Goal: Task Accomplishment & Management: Complete application form

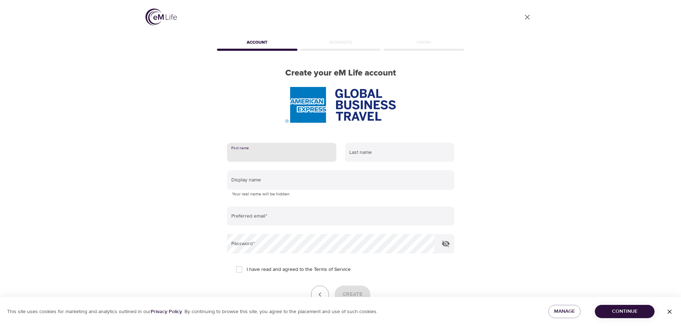
click at [272, 159] on input "text" at bounding box center [281, 152] width 109 height 19
type input "[PERSON_NAME]"
click at [364, 157] on input "text" at bounding box center [399, 152] width 109 height 19
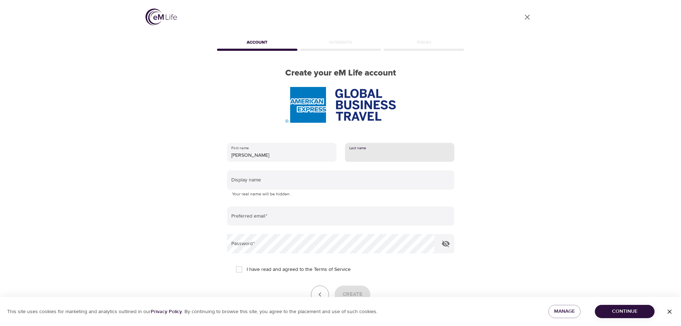
type input "[PERSON_NAME]"
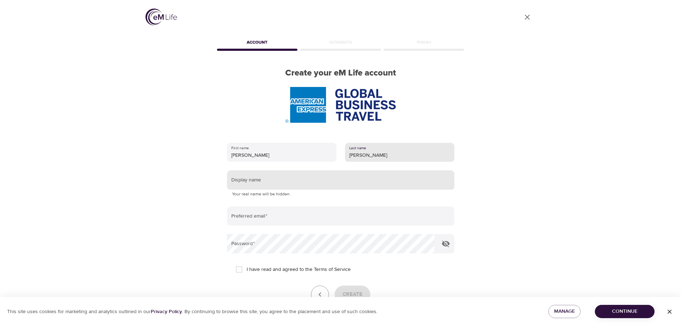
click at [242, 182] on input "text" at bounding box center [340, 179] width 227 height 19
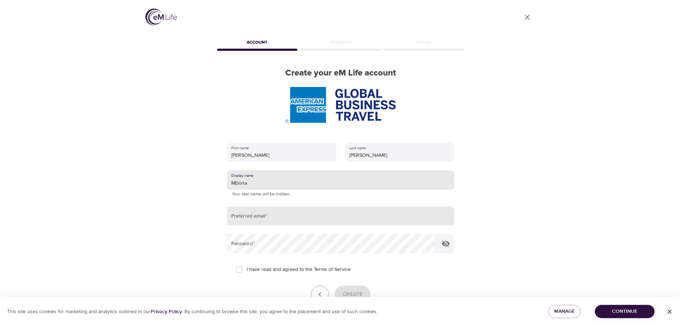
type input "MDona"
click at [251, 216] on input "email" at bounding box center [340, 215] width 227 height 19
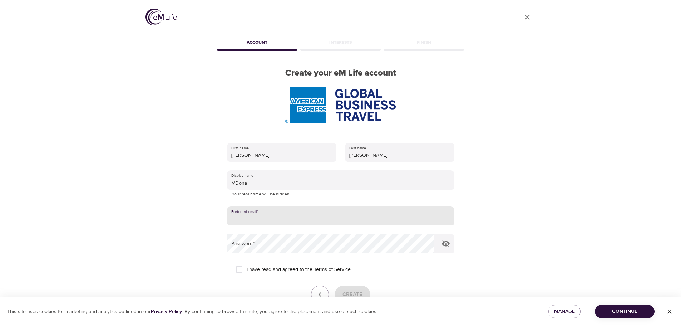
type input "[EMAIL_ADDRESS][DOMAIN_NAME]"
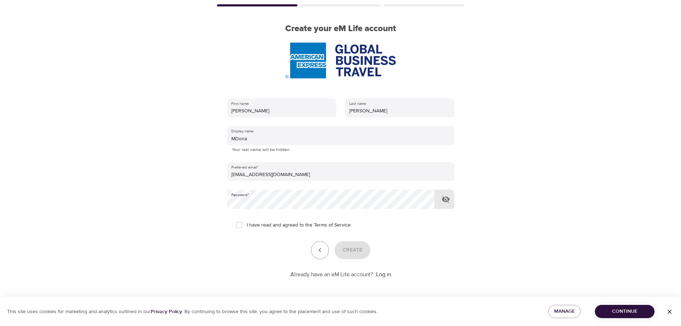
scroll to position [45, 0]
click at [239, 222] on input "I have read and agreed to the Terms of Service" at bounding box center [239, 223] width 15 height 15
checkbox input "true"
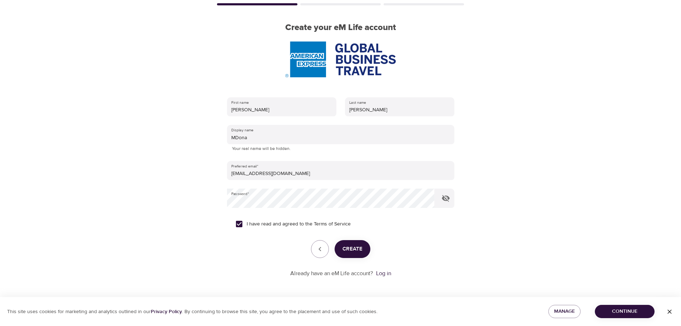
click at [349, 248] on span "Create" at bounding box center [353, 248] width 20 height 9
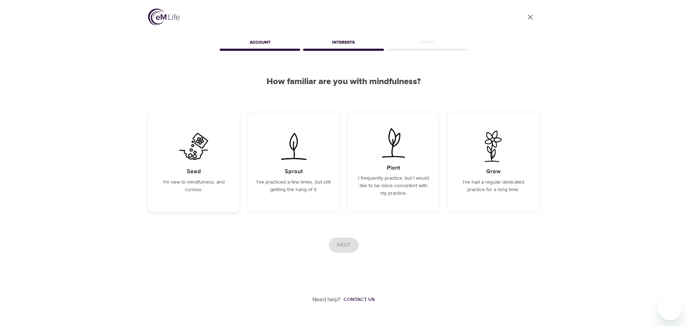
click at [201, 155] on img at bounding box center [194, 146] width 36 height 31
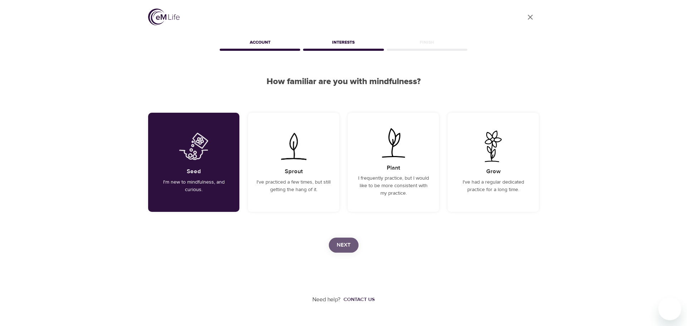
click at [346, 244] on span "Next" at bounding box center [344, 244] width 14 height 9
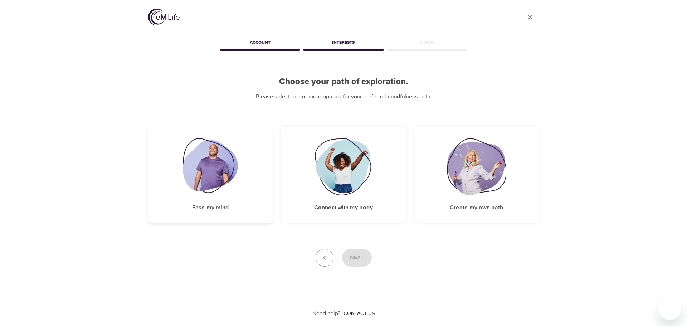
click at [193, 167] on img at bounding box center [210, 166] width 55 height 57
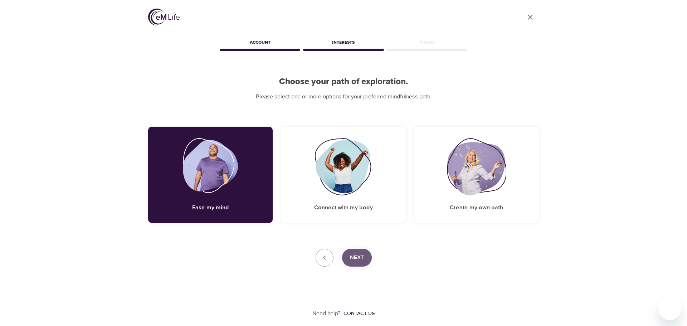
click at [360, 254] on span "Next" at bounding box center [357, 257] width 14 height 9
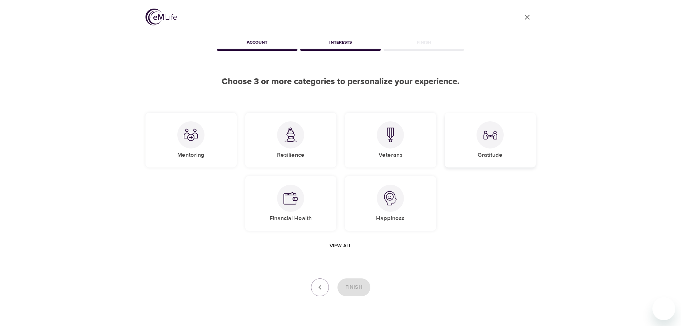
click at [486, 136] on img at bounding box center [490, 135] width 14 height 14
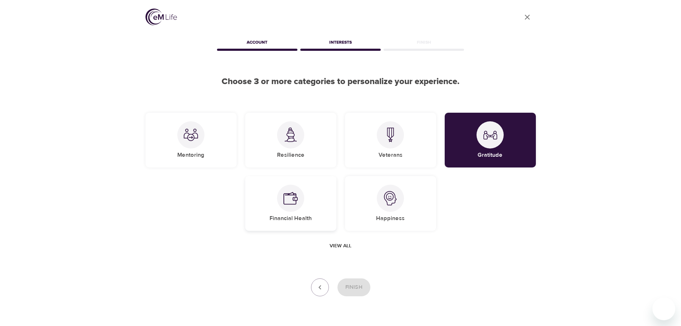
click at [304, 203] on div "Financial Health" at bounding box center [290, 203] width 91 height 55
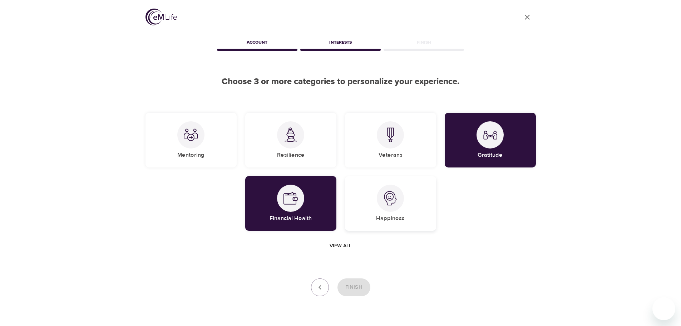
click at [383, 200] on div at bounding box center [390, 198] width 27 height 27
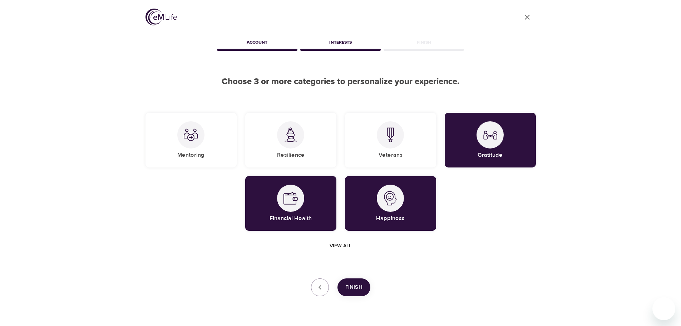
click at [359, 286] on span "Finish" at bounding box center [353, 287] width 17 height 9
